Goal: Task Accomplishment & Management: Use online tool/utility

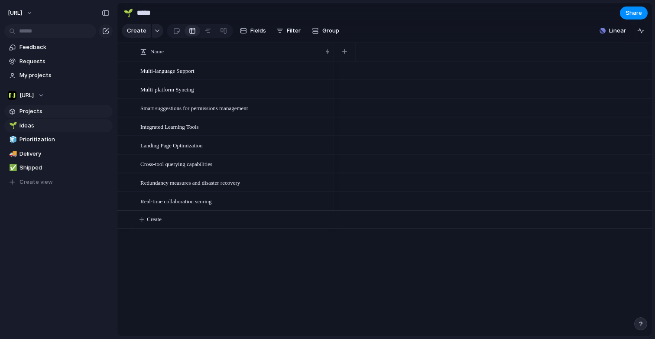
click at [50, 114] on span "Projects" at bounding box center [64, 111] width 90 height 9
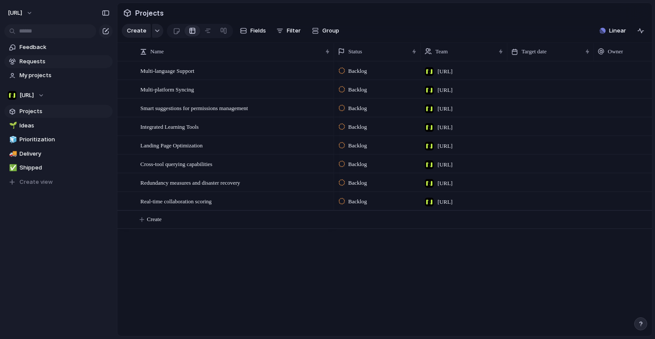
click at [42, 65] on span "Requests" at bounding box center [64, 61] width 90 height 9
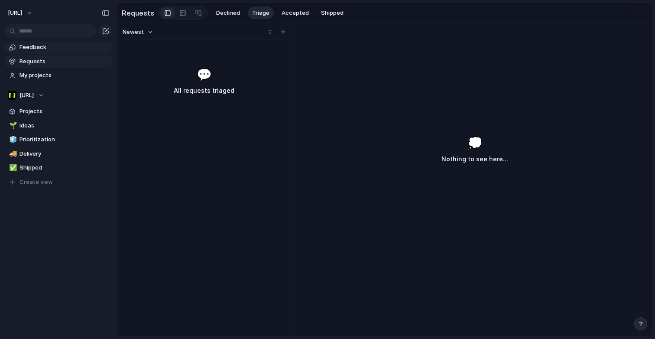
click at [50, 52] on link "Feedback" at bounding box center [58, 47] width 108 height 13
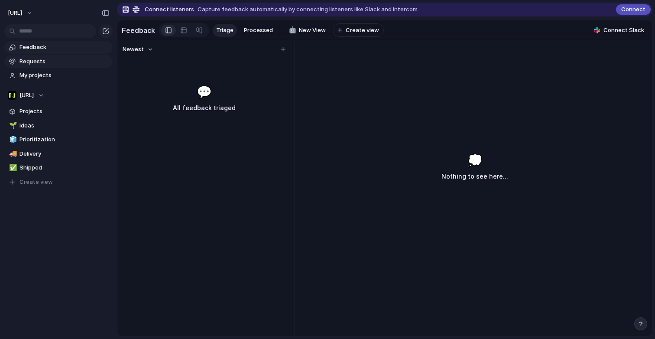
click at [50, 60] on span "Requests" at bounding box center [64, 61] width 90 height 9
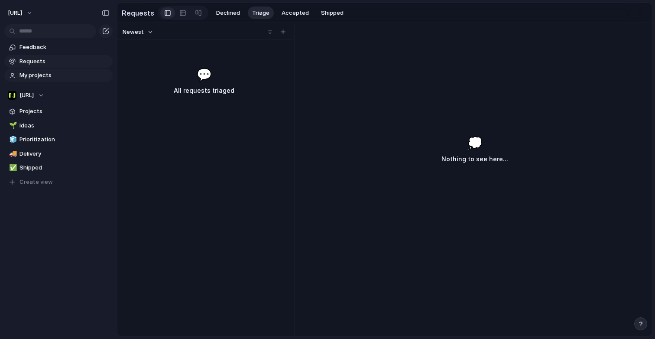
click at [52, 69] on link "My projects" at bounding box center [58, 75] width 108 height 13
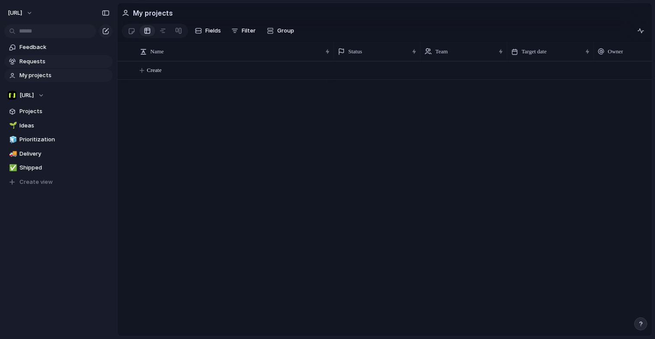
click at [57, 62] on span "Requests" at bounding box center [64, 61] width 90 height 9
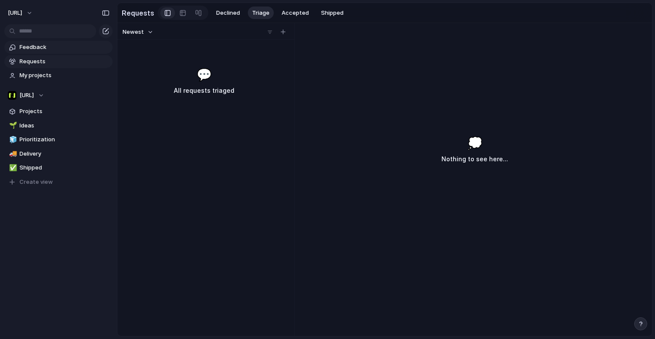
click at [49, 50] on span "Feedback" at bounding box center [64, 47] width 90 height 9
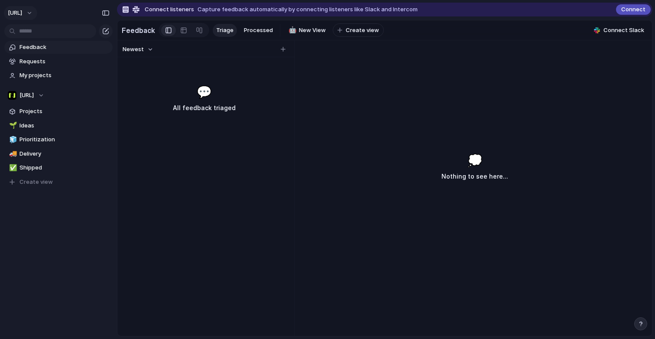
click at [35, 17] on button "[URL]" at bounding box center [20, 13] width 33 height 14
click at [37, 71] on span "Sign out" at bounding box center [31, 74] width 23 height 9
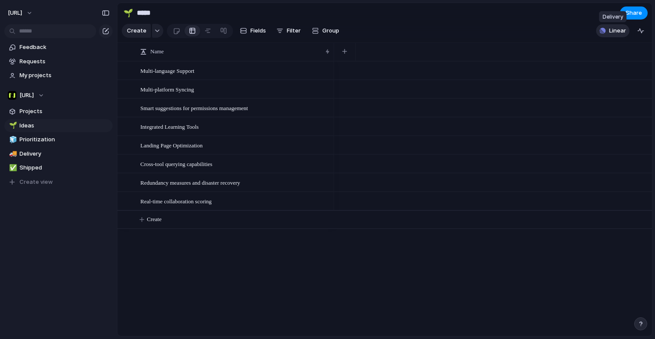
click at [617, 32] on span "Linear" at bounding box center [617, 30] width 17 height 9
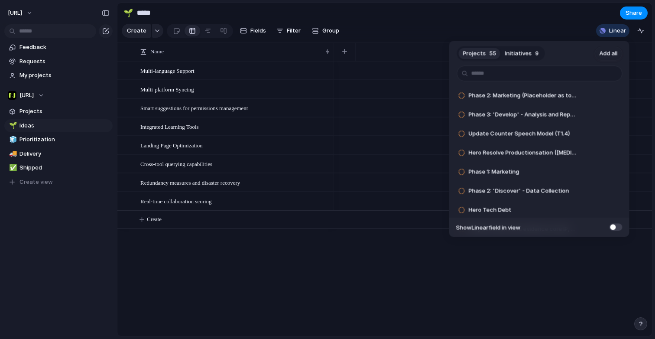
click at [518, 57] on span "Initiatives" at bounding box center [518, 53] width 27 height 9
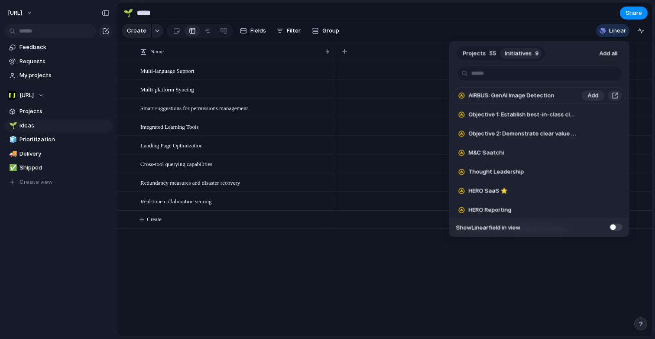
click at [523, 101] on div "AIRBUS: GenAI Image Detection" at bounding box center [514, 95] width 123 height 17
click at [590, 97] on span "Add" at bounding box center [593, 95] width 11 height 9
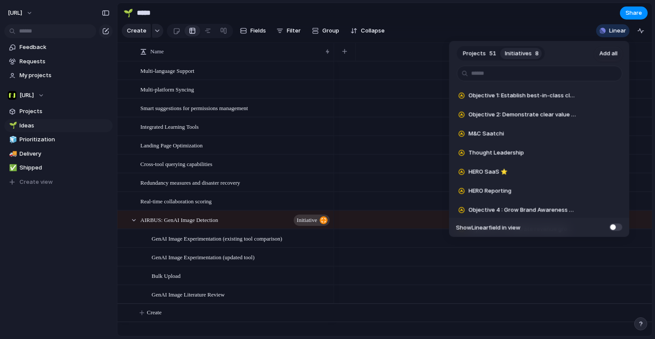
click at [265, 223] on div "Projects 51 Initiatives 8 Add all Objective 1: Establish best-in-class classifi…" at bounding box center [327, 169] width 655 height 339
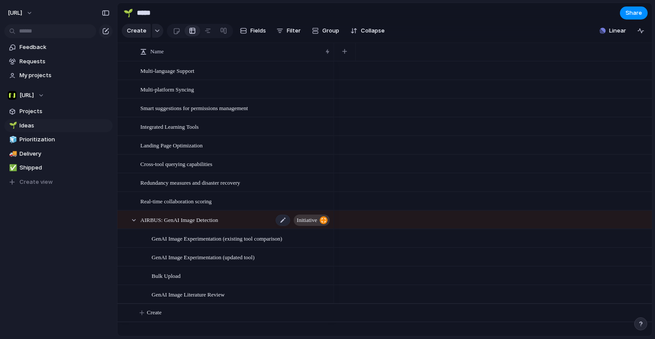
click at [311, 221] on span "initiative" at bounding box center [307, 220] width 20 height 12
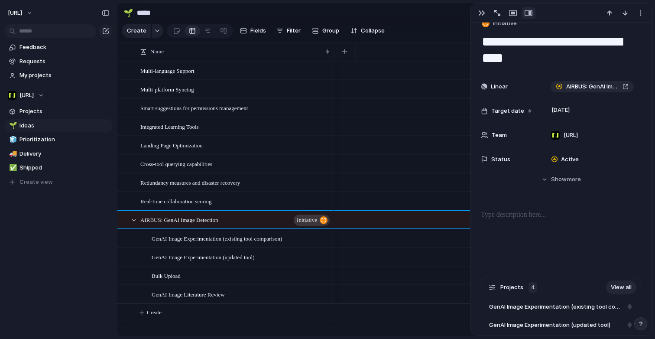
scroll to position [5, 0]
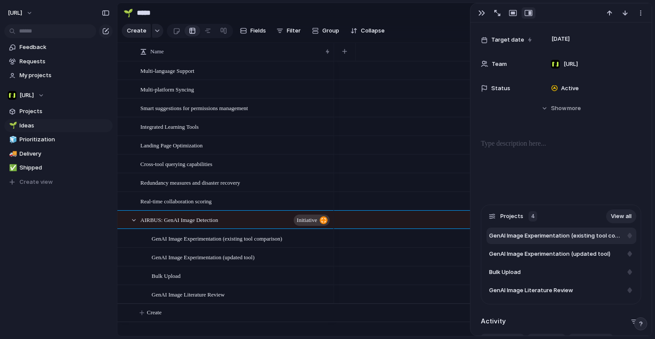
click at [571, 235] on span "GenAI Image Experimentation (existing tool comparison)" at bounding box center [555, 235] width 133 height 9
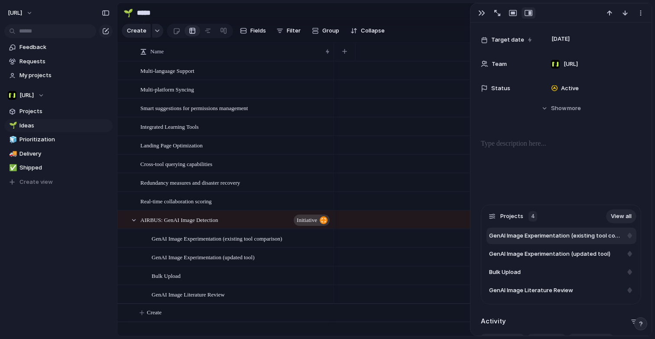
type textarea "**********"
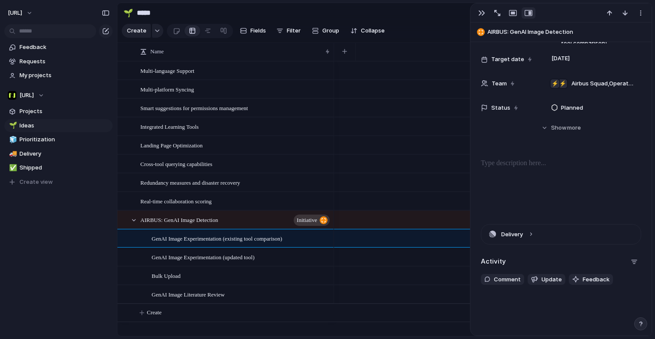
scroll to position [101, 0]
click at [564, 134] on button "Hide Show more" at bounding box center [561, 128] width 160 height 16
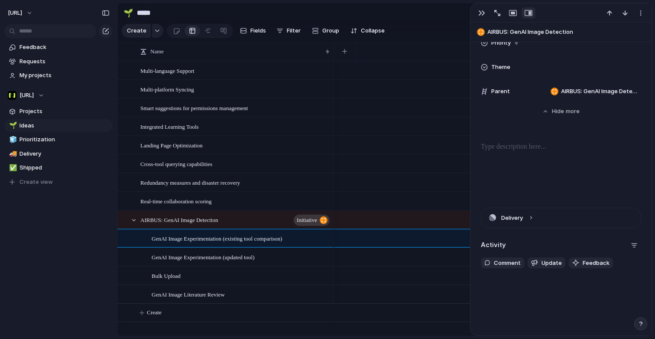
scroll to position [462, 0]
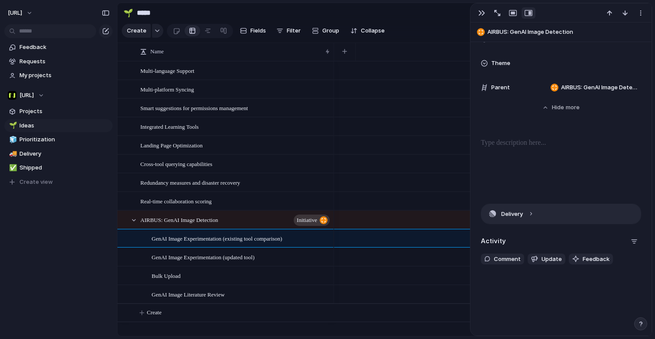
click at [533, 211] on button "Delivery" at bounding box center [560, 213] width 159 height 19
click at [533, 211] on button "Delivery" at bounding box center [560, 212] width 159 height 19
click at [533, 217] on button "Delivery" at bounding box center [560, 213] width 159 height 19
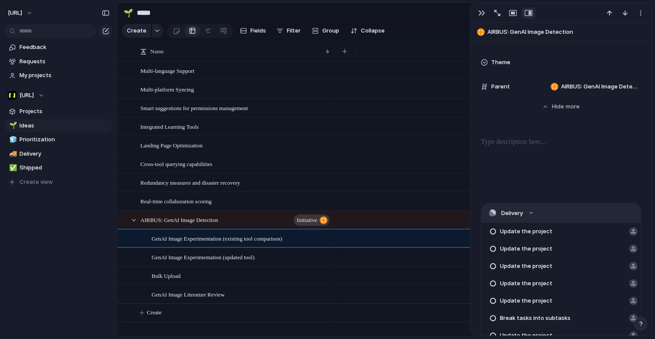
drag, startPoint x: 535, startPoint y: 218, endPoint x: 540, endPoint y: 221, distance: 6.0
click at [540, 221] on button "Delivery" at bounding box center [560, 212] width 159 height 19
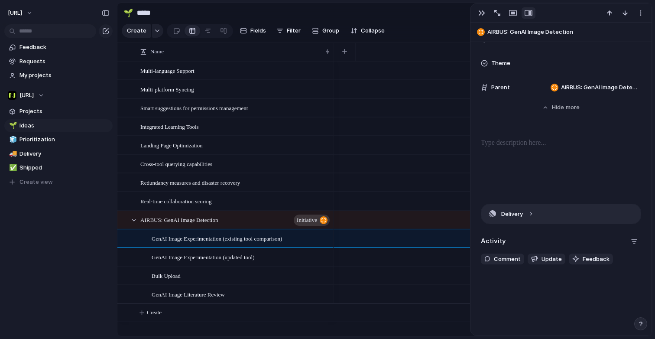
click at [540, 221] on button "Delivery" at bounding box center [560, 213] width 159 height 19
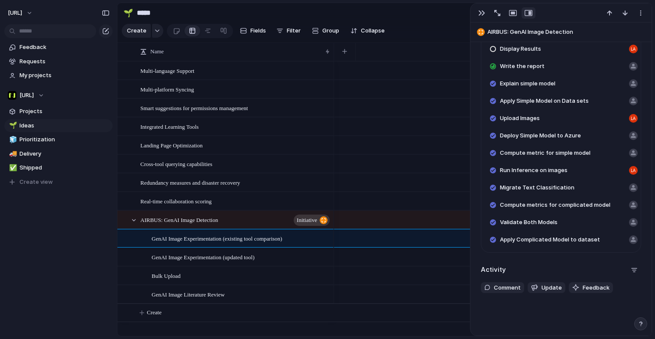
scroll to position [802, 0]
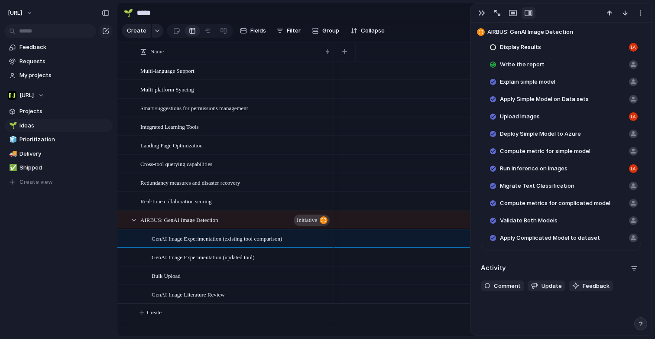
click at [557, 152] on span "Compute metric for simple model" at bounding box center [545, 151] width 91 height 9
click at [481, 13] on div "button" at bounding box center [481, 13] width 7 height 7
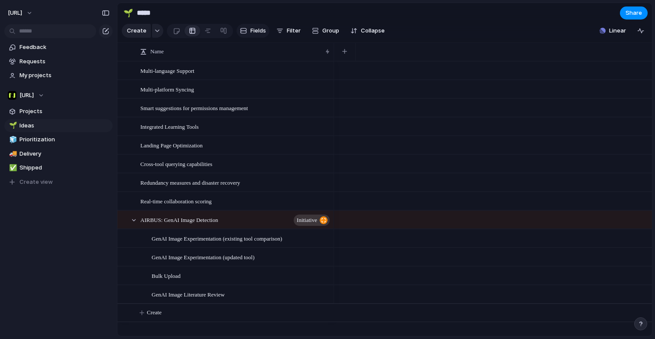
click at [262, 33] on span "Fields" at bounding box center [258, 30] width 16 height 9
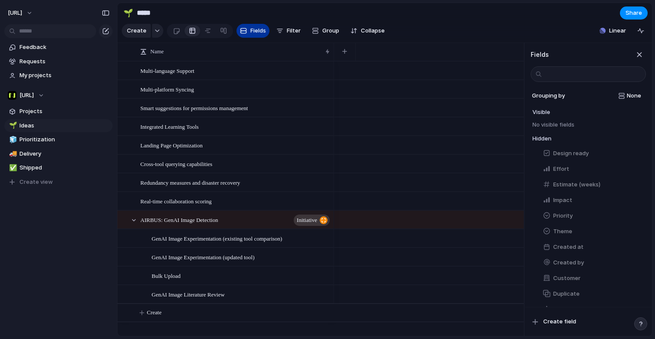
click at [262, 33] on span "Fields" at bounding box center [258, 30] width 16 height 9
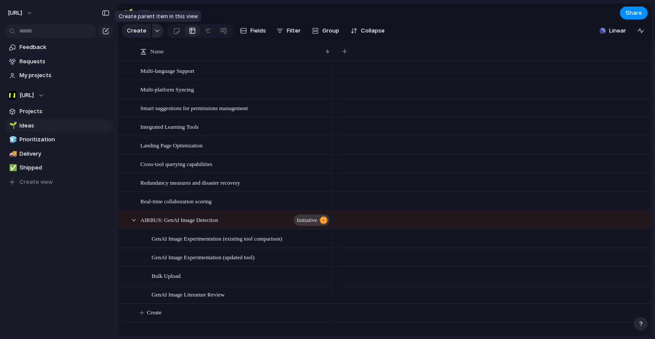
click at [154, 33] on button "button" at bounding box center [157, 31] width 11 height 14
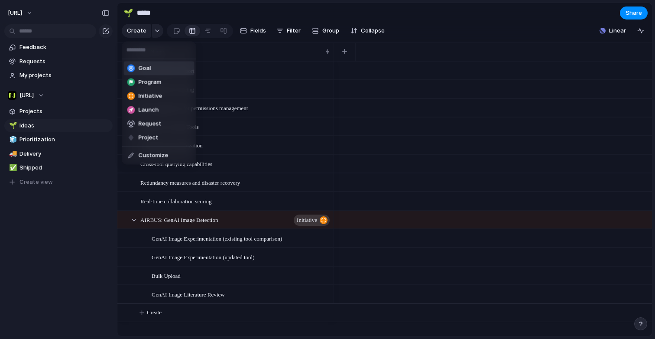
click at [154, 33] on div "Goal Program Initiative Launch Request Project Customize" at bounding box center [327, 169] width 655 height 339
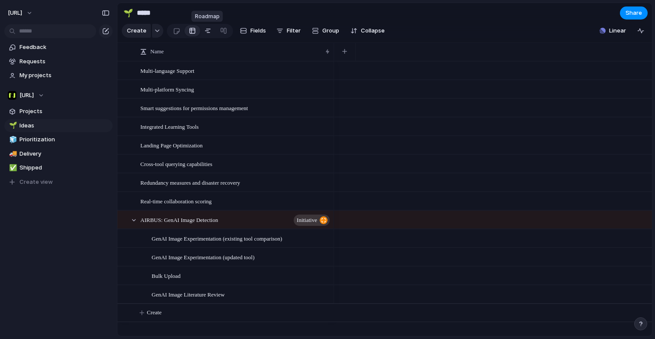
click at [213, 33] on link at bounding box center [208, 31] width 16 height 14
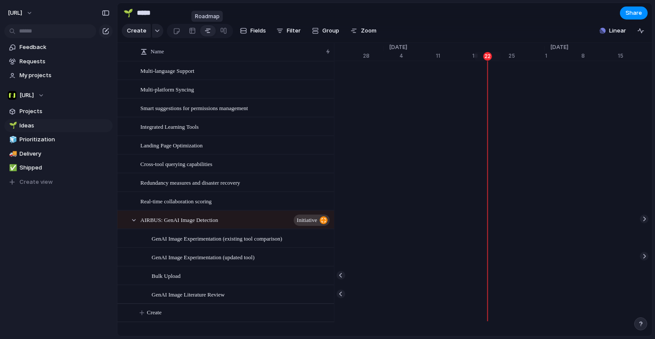
scroll to position [0, 5647]
click at [226, 33] on link at bounding box center [224, 31] width 16 height 14
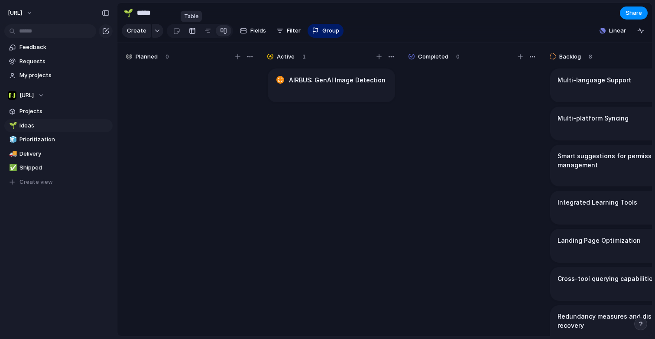
click at [186, 31] on link at bounding box center [193, 31] width 16 height 14
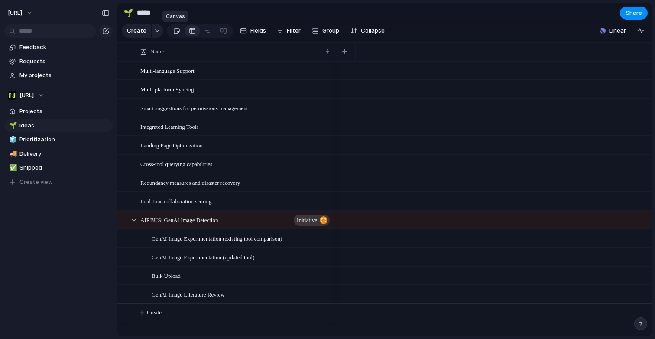
click at [178, 33] on div at bounding box center [176, 31] width 7 height 14
